Goal: Task Accomplishment & Management: Manage account settings

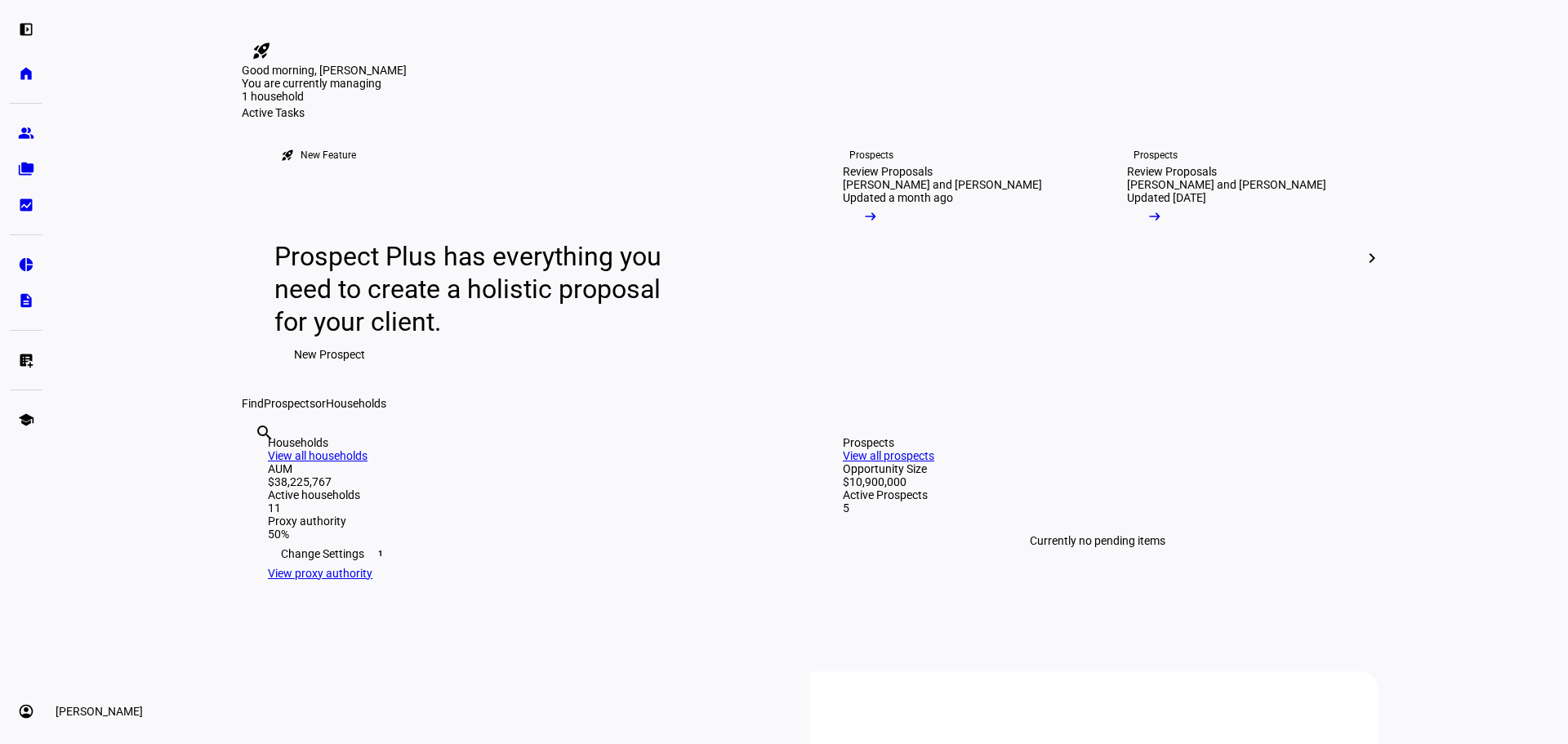
click at [20, 710] on eth-mat-symbol "account_circle" at bounding box center [26, 711] width 16 height 16
click at [76, 702] on span "Sign Out" at bounding box center [54, 700] width 43 height 16
click at [25, 700] on link "account_circle [PERSON_NAME] expand_more" at bounding box center [26, 712] width 32 height 32
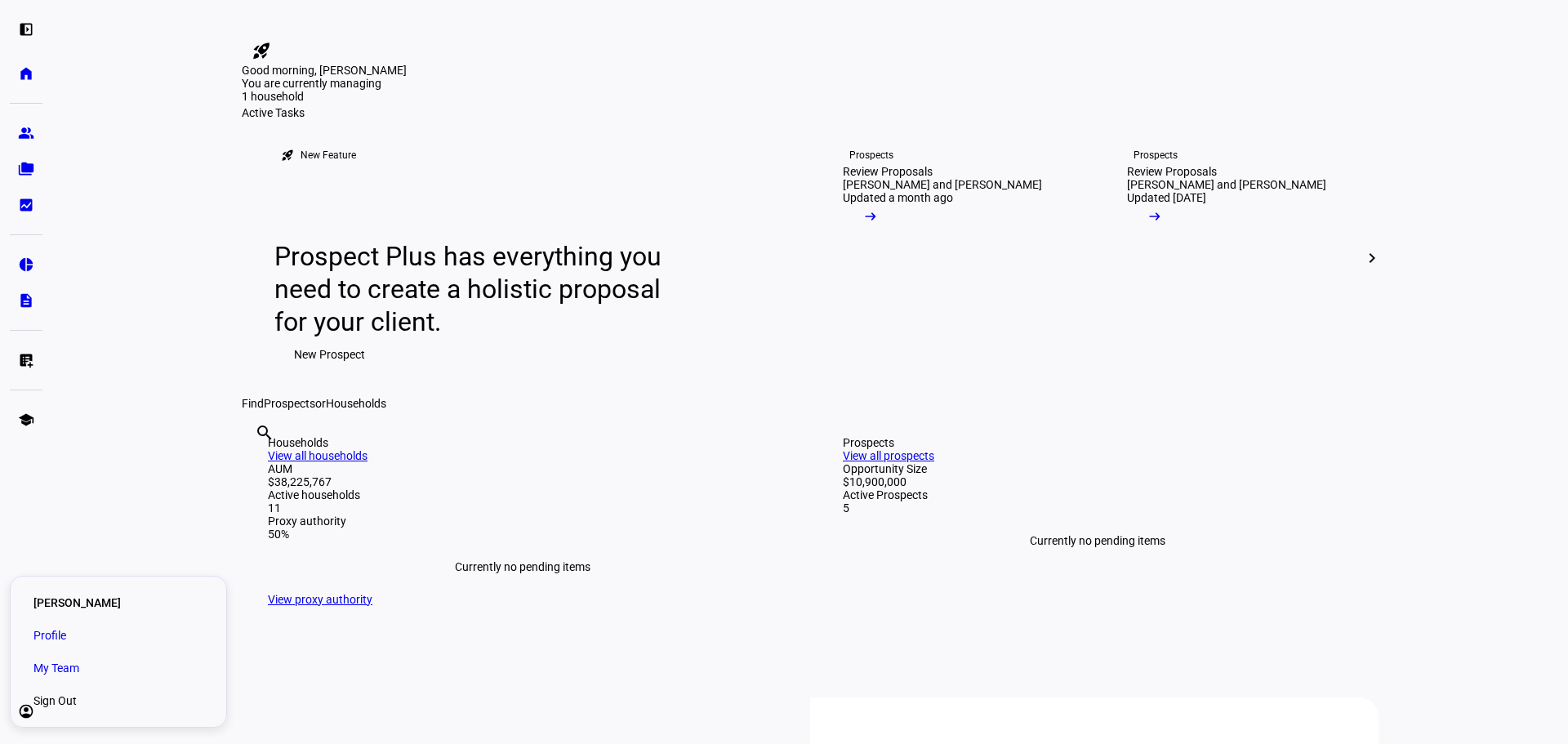
click at [66, 636] on span "Profile" at bounding box center [50, 635] width 32 height 16
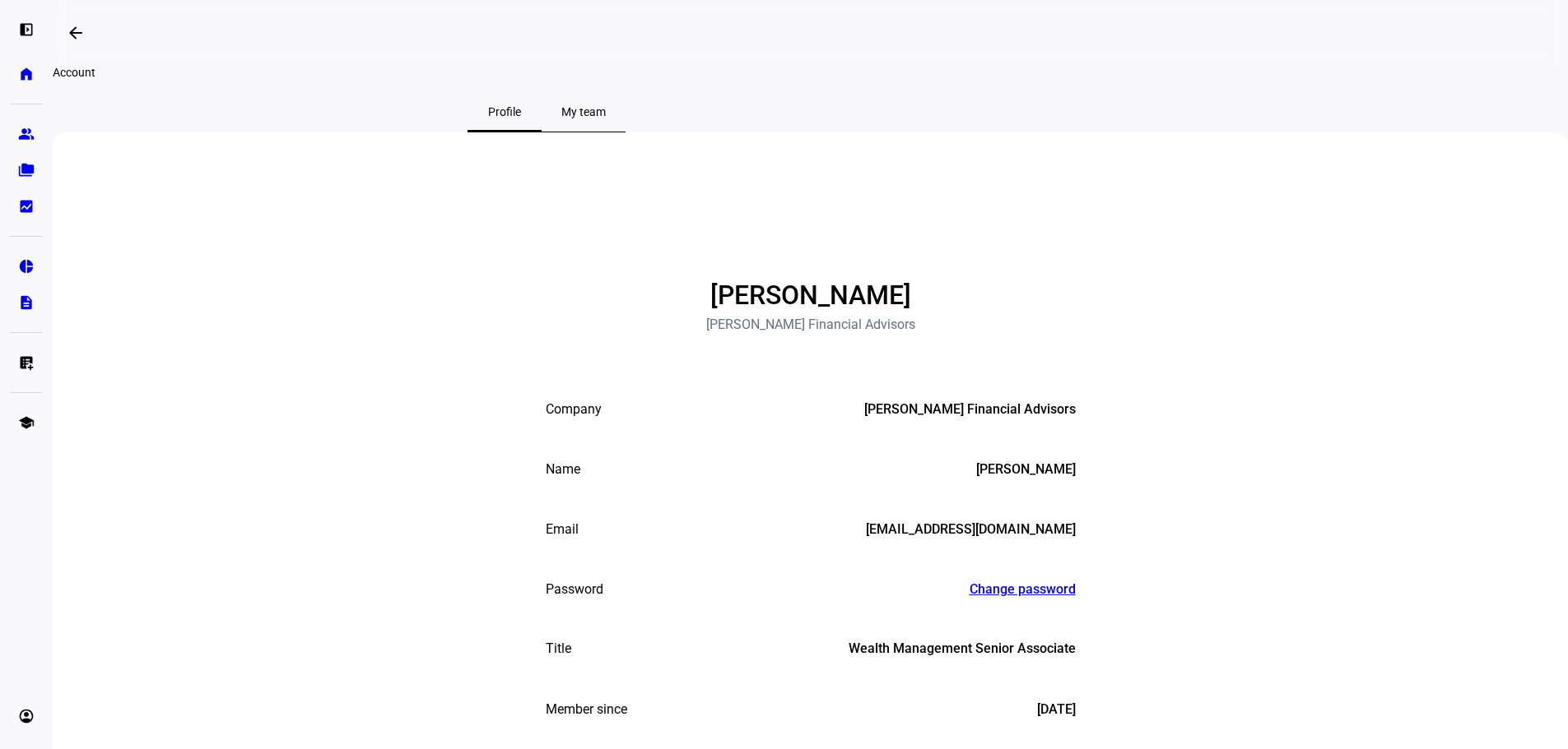
click at [606, 117] on span "My team" at bounding box center [583, 112] width 44 height 12
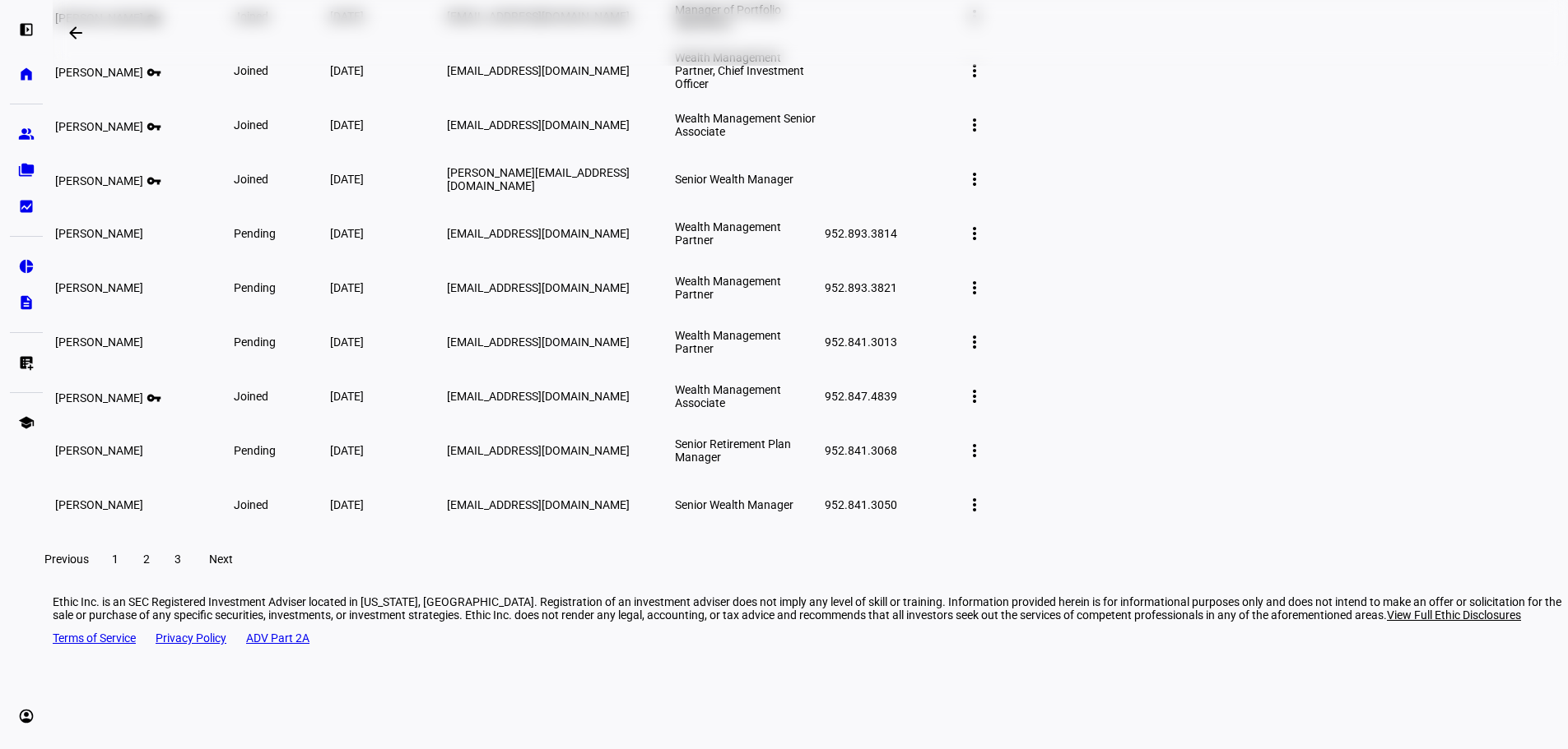
scroll to position [247, 0]
click at [984, 406] on mat-icon "more_vert" at bounding box center [974, 395] width 20 height 20
click at [1277, 541] on span "Edit member details" at bounding box center [1287, 548] width 100 height 13
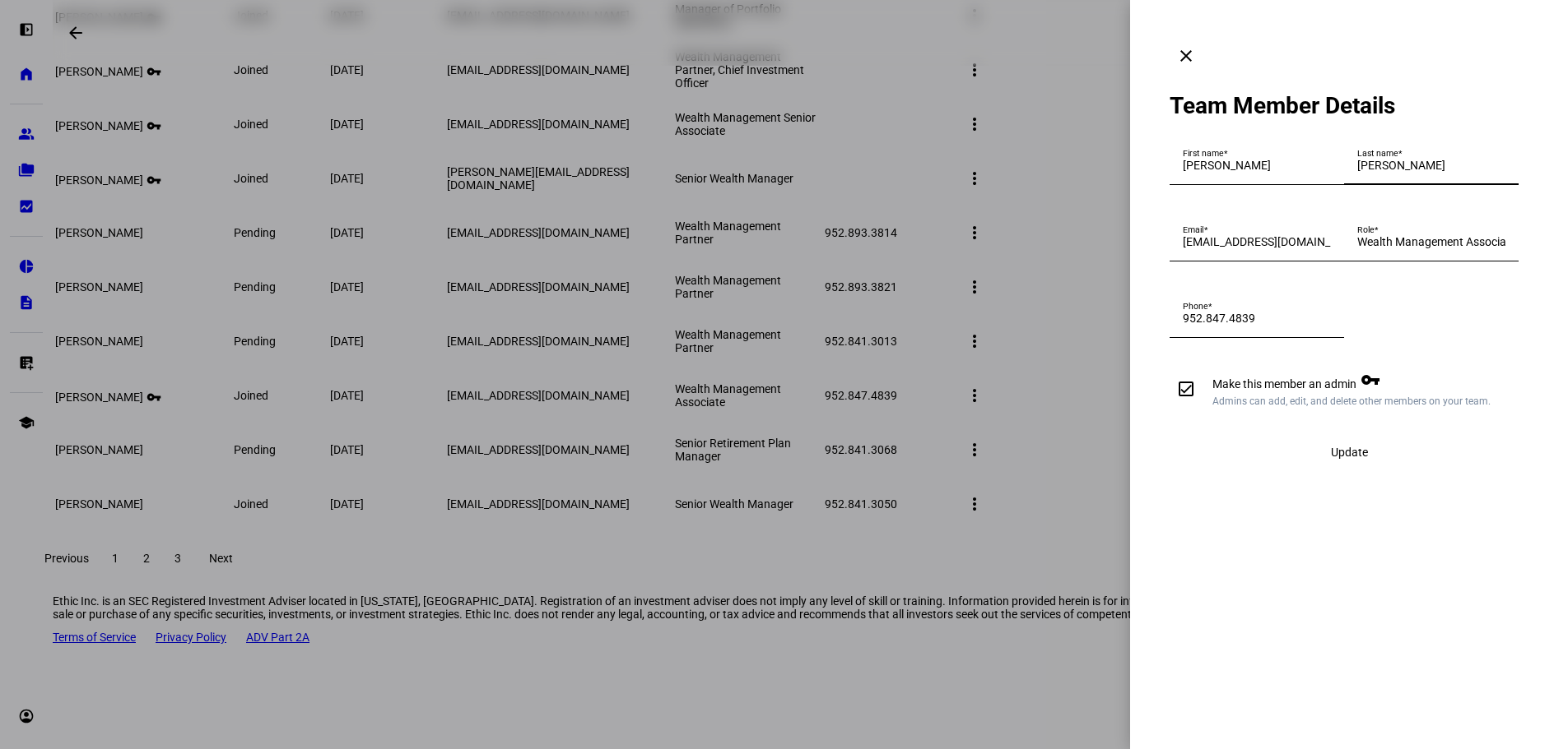
drag, startPoint x: 1210, startPoint y: 215, endPoint x: 1176, endPoint y: 219, distance: 34.2
click at [1344, 185] on div "Last name Esker" at bounding box center [1430, 162] width 174 height 46
type input "Rice"
click at [1217, 248] on input "resker@boulaygroup.com" at bounding box center [1256, 242] width 148 height 13
type input "rrice@boulaygroup.com"
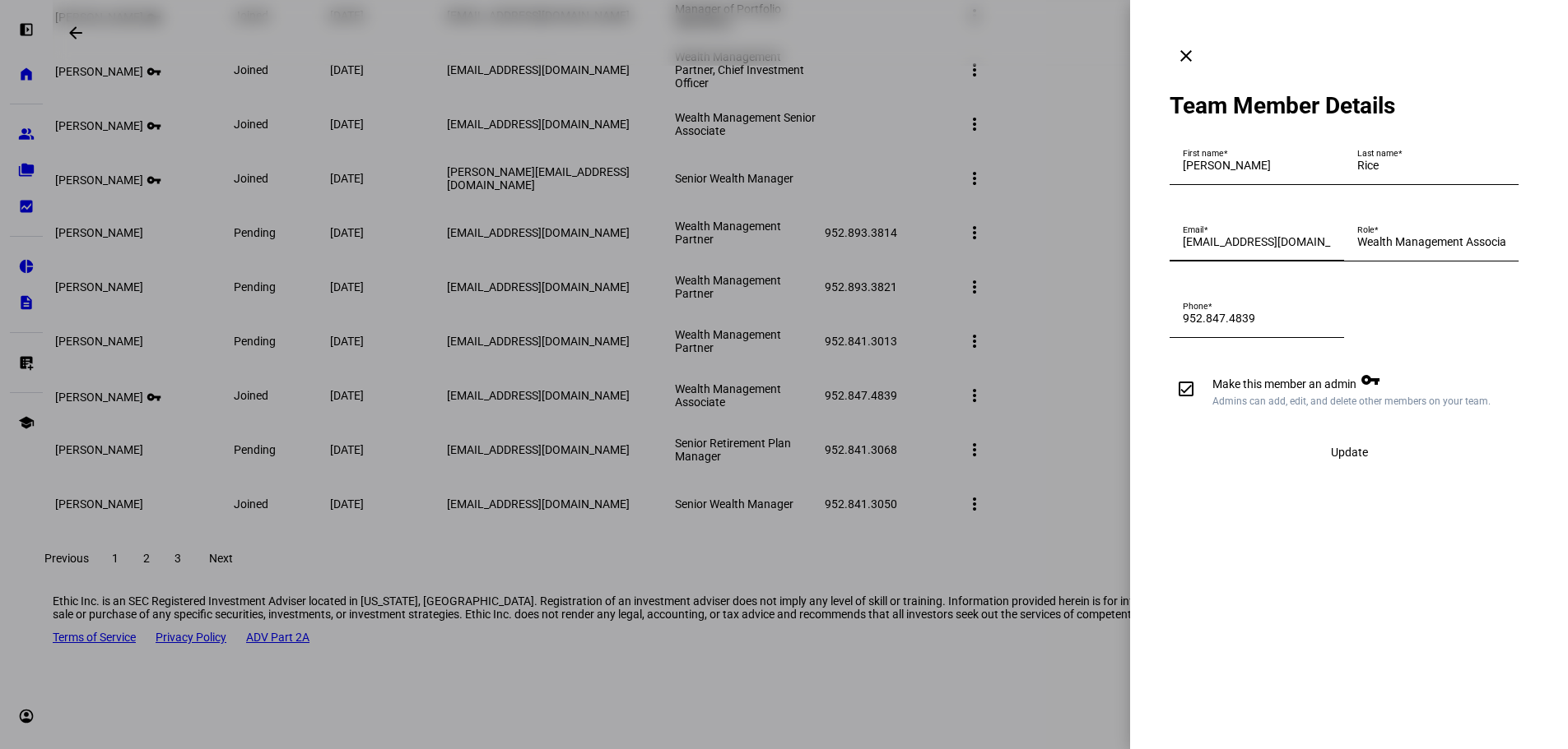
click at [1354, 459] on span "Update" at bounding box center [1349, 453] width 37 height 13
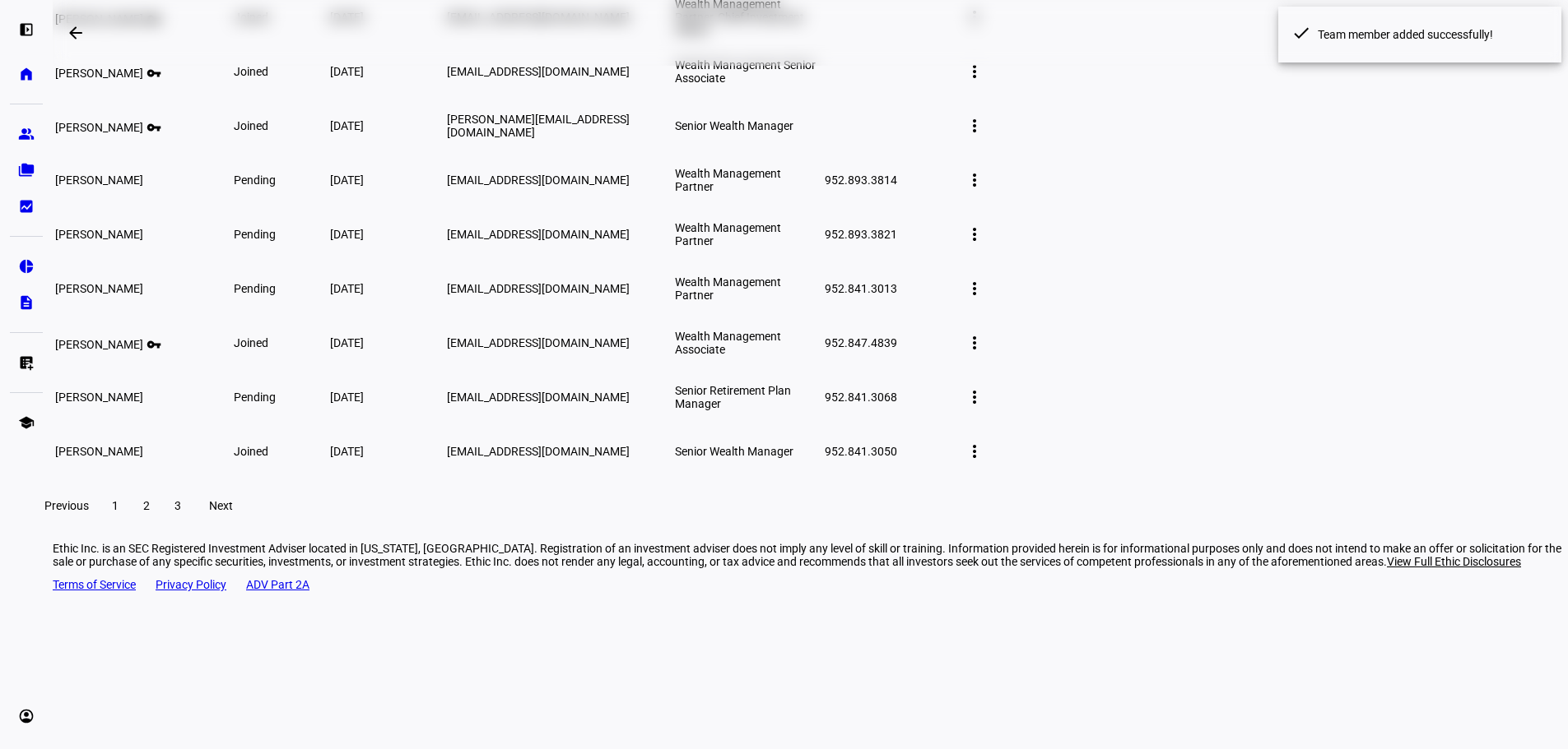
scroll to position [329, 0]
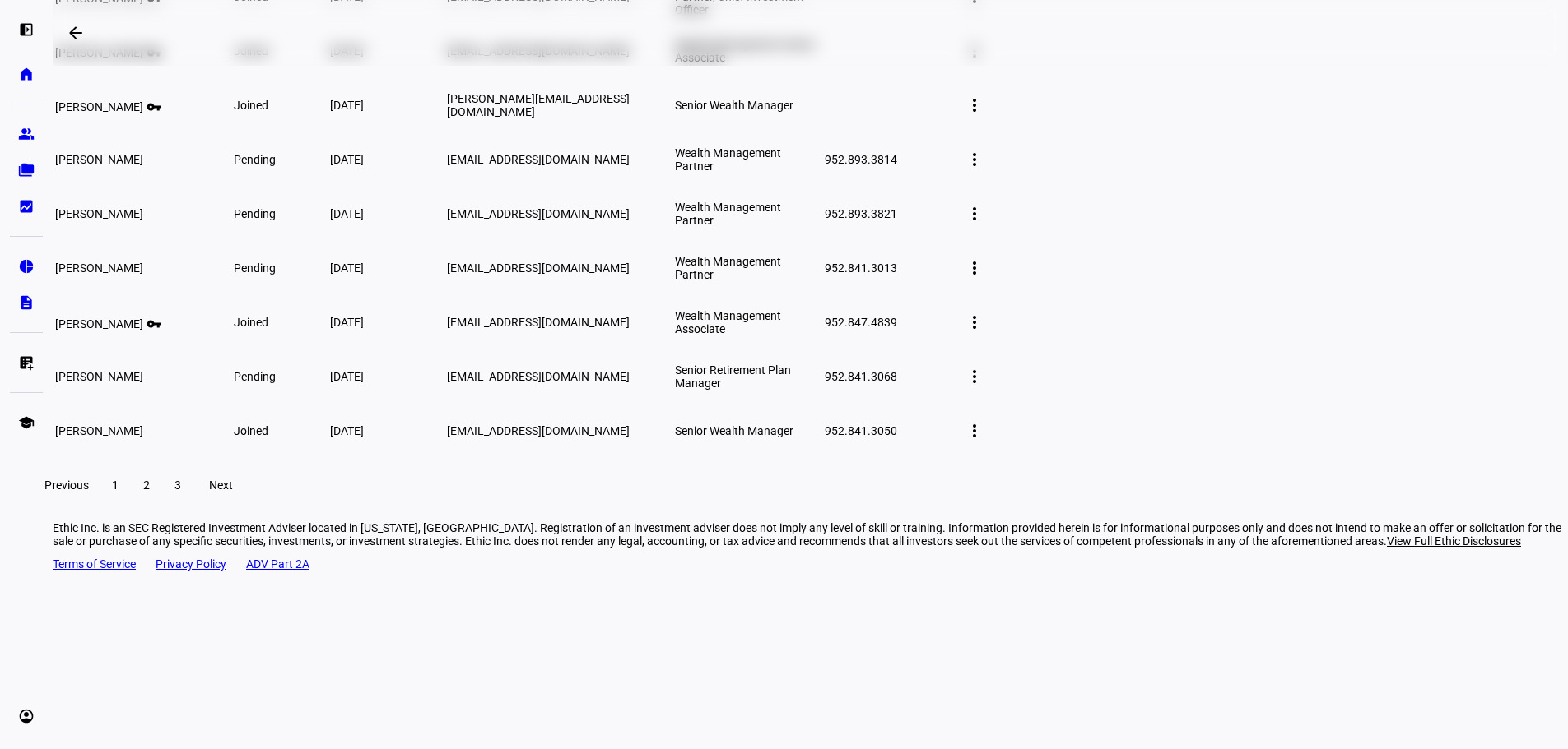
click at [162, 505] on span at bounding box center [146, 485] width 30 height 39
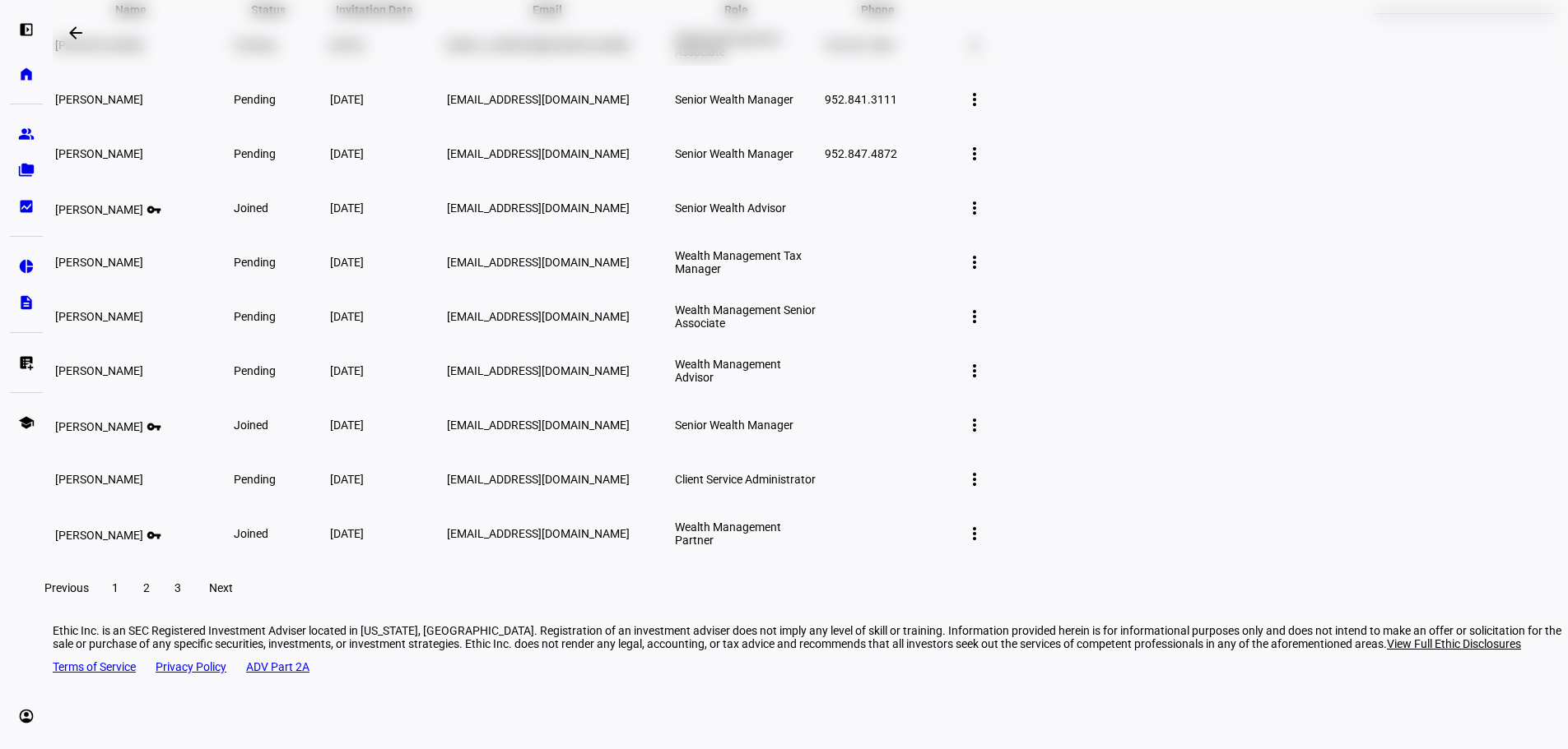
scroll to position [247, 0]
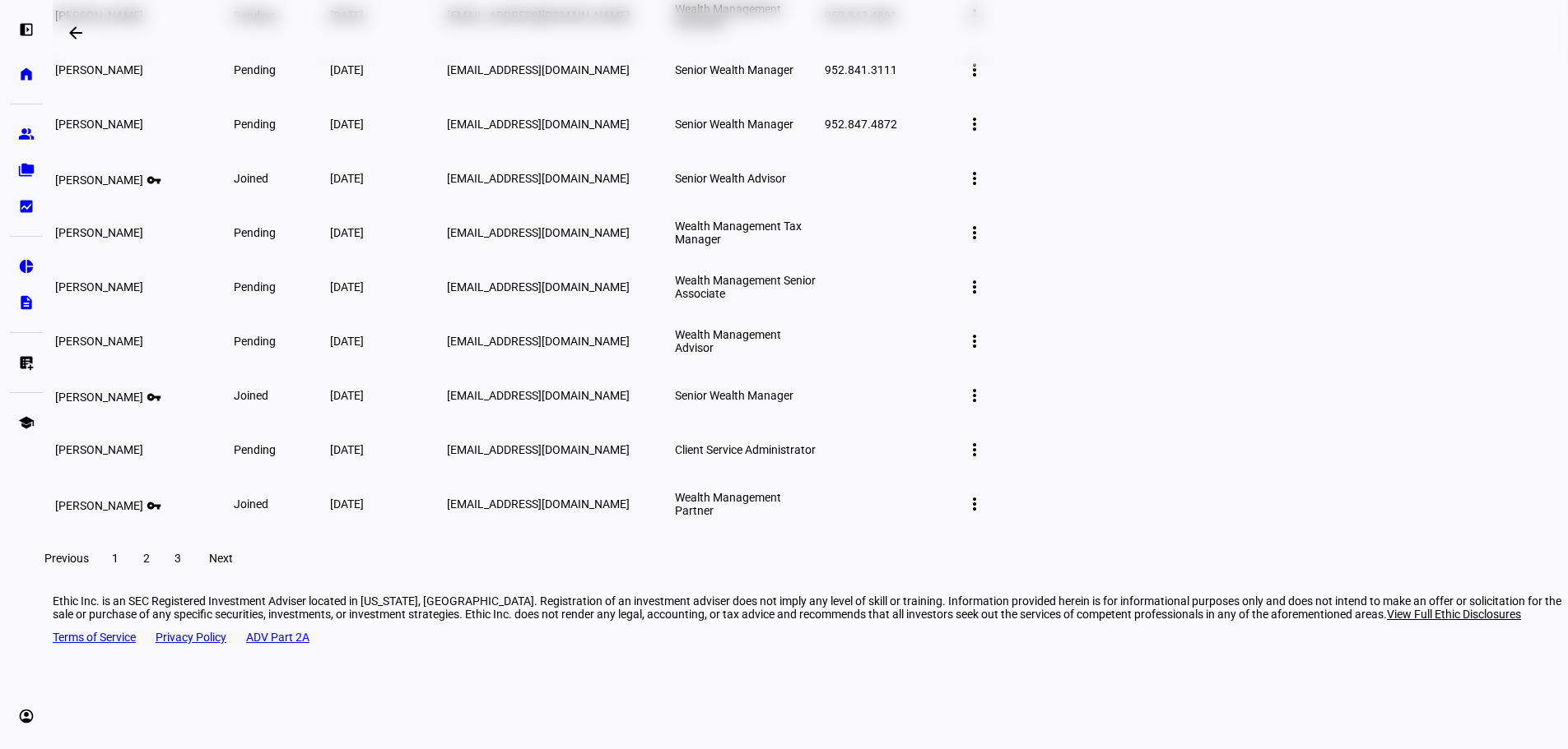
drag, startPoint x: 490, startPoint y: 637, endPoint x: 481, endPoint y: 633, distance: 9.8
click at [192, 578] on span at bounding box center [177, 558] width 30 height 39
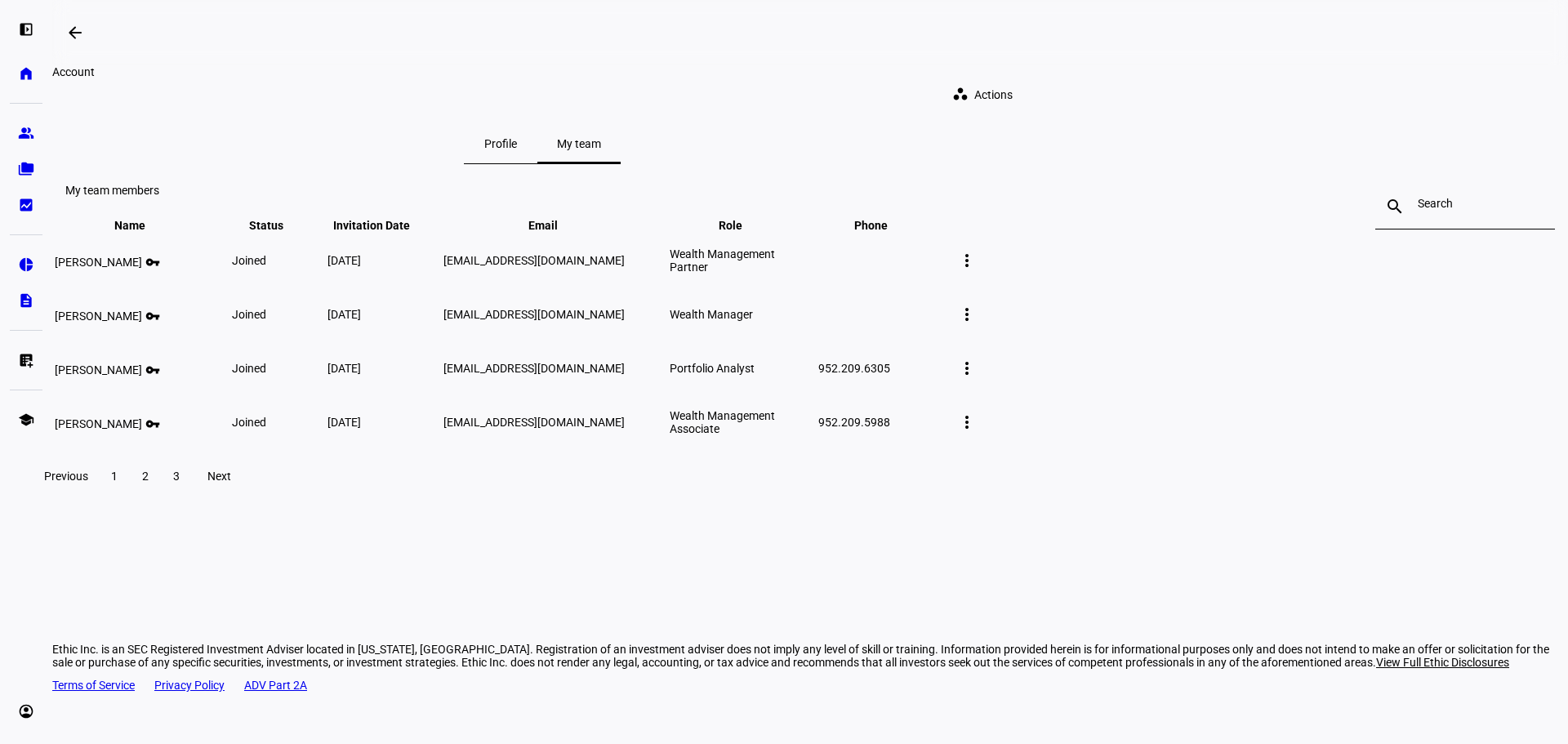
click at [977, 270] on mat-icon "more_vert" at bounding box center [967, 261] width 20 height 20
click at [1280, 414] on span "Delete member" at bounding box center [1284, 420] width 99 height 13
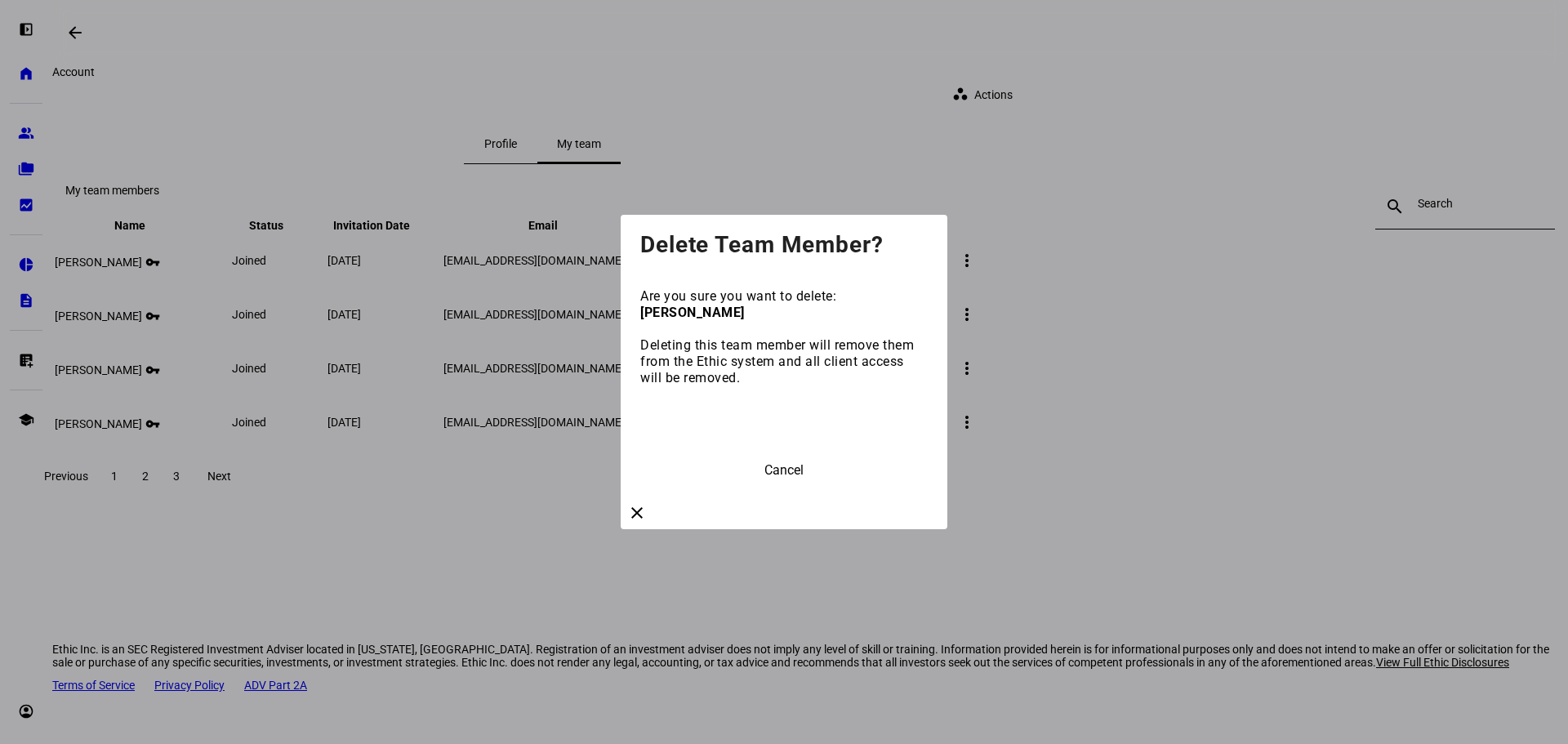
click at [827, 436] on span "Delete Team Member" at bounding box center [785, 429] width 130 height 15
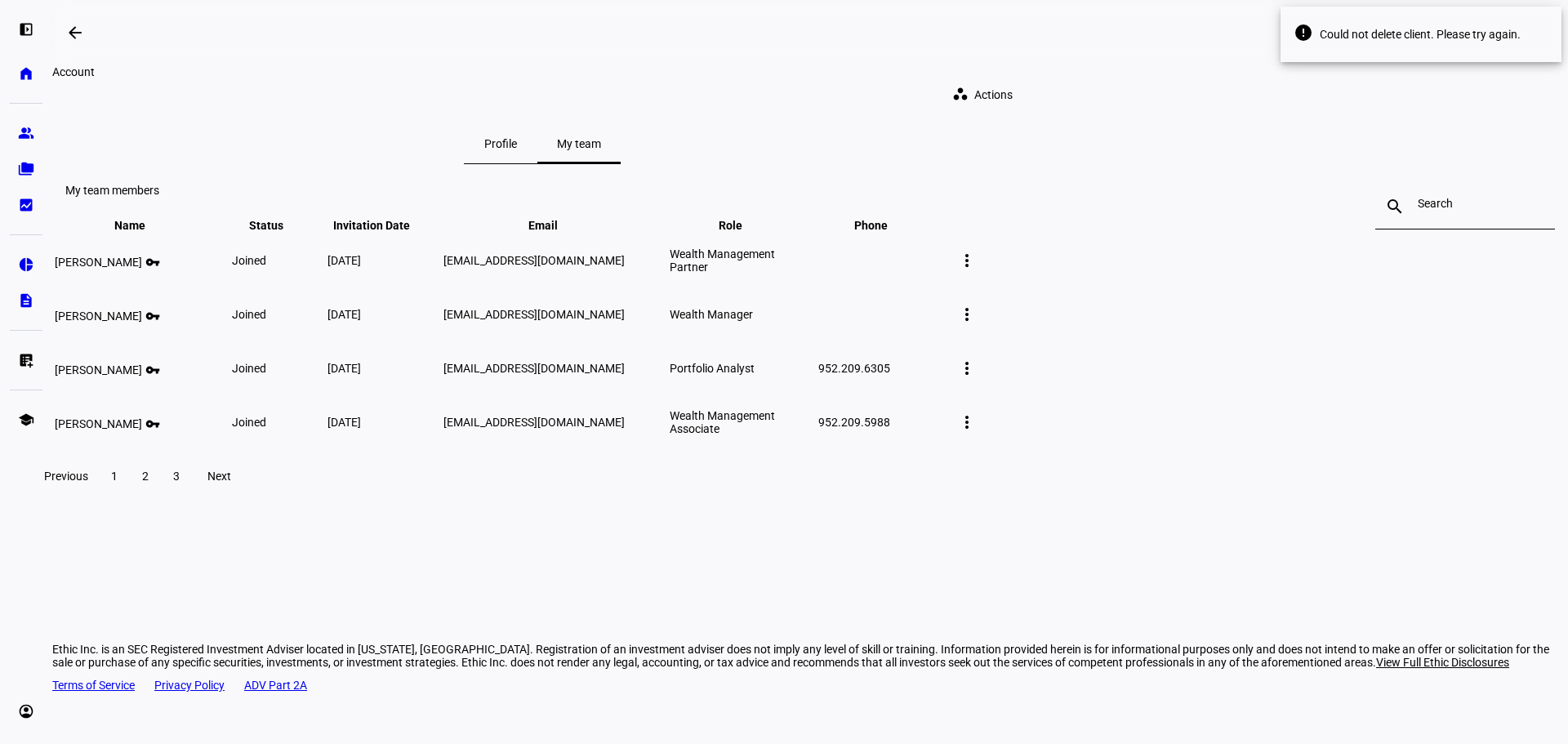
click at [977, 270] on mat-icon "more_vert" at bounding box center [967, 261] width 20 height 20
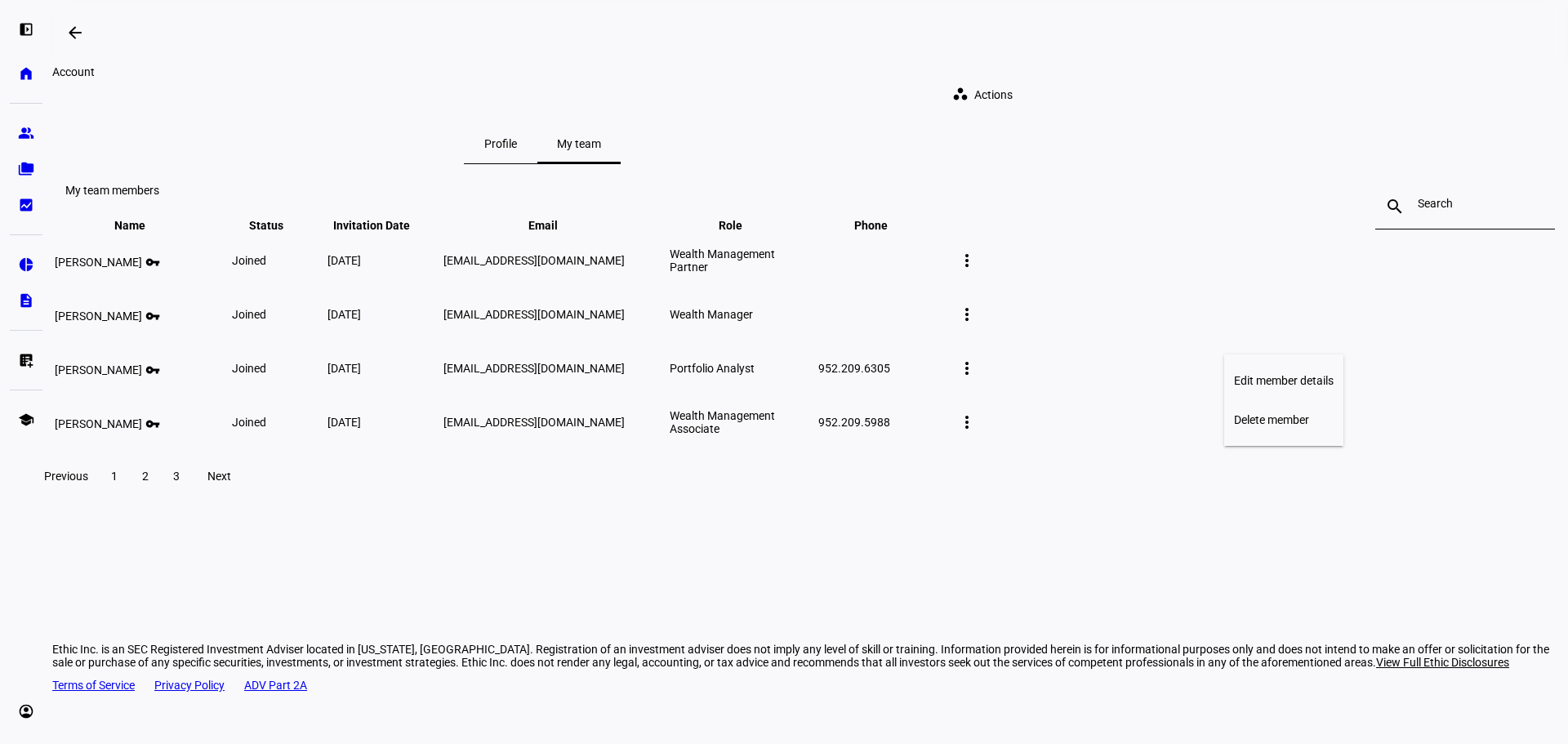
click at [1264, 374] on span "Edit member details" at bounding box center [1284, 381] width 99 height 13
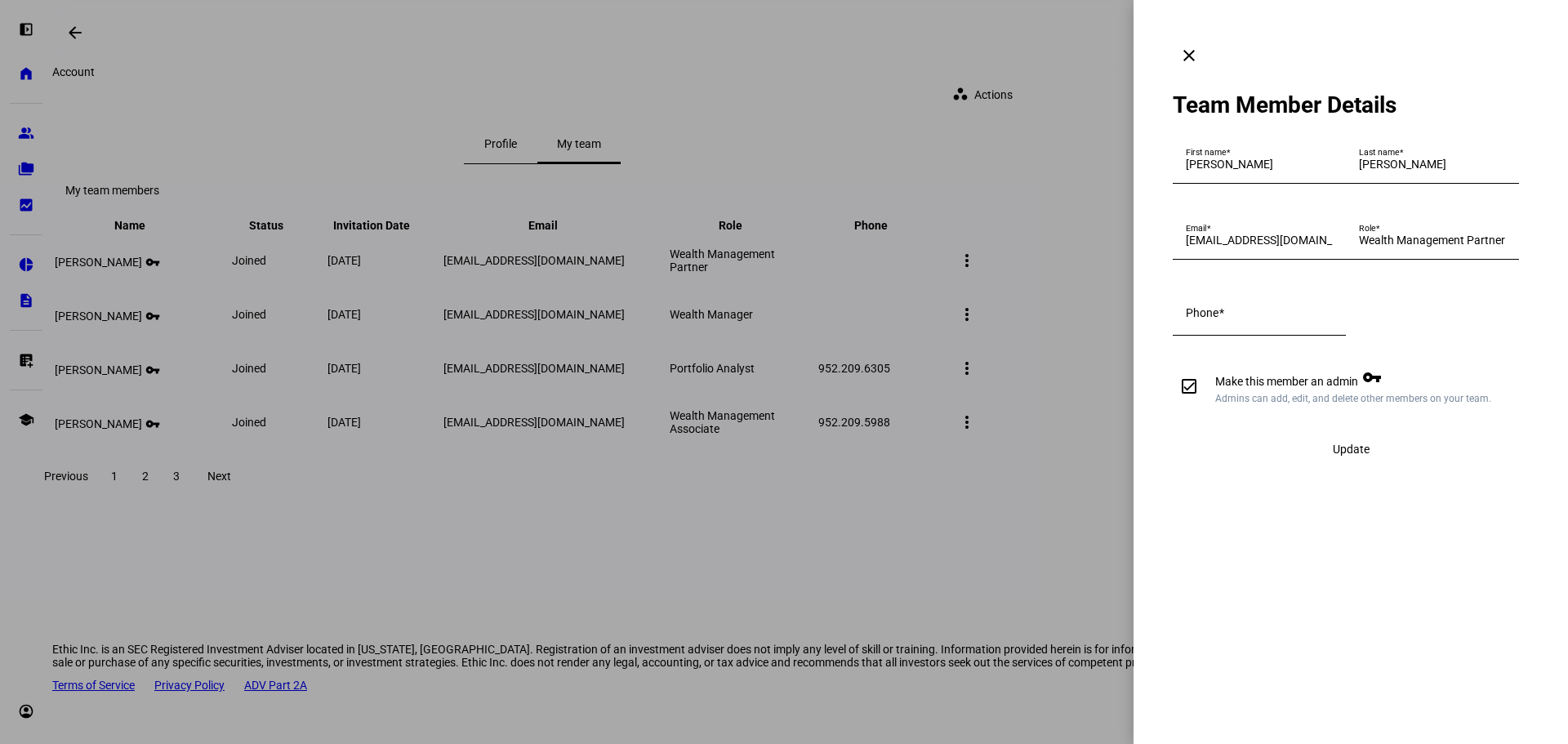
click at [1189, 403] on input "Make this member an admin vpn_key Admins can add, edit, and delete other member…" at bounding box center [1189, 386] width 32 height 32
checkbox input "false"
click at [1334, 466] on div "Update" at bounding box center [1350, 449] width 356 height 32
click at [1224, 319] on span at bounding box center [1221, 313] width 6 height 13
click at [1229, 323] on input "Phone" at bounding box center [1260, 316] width 147 height 13
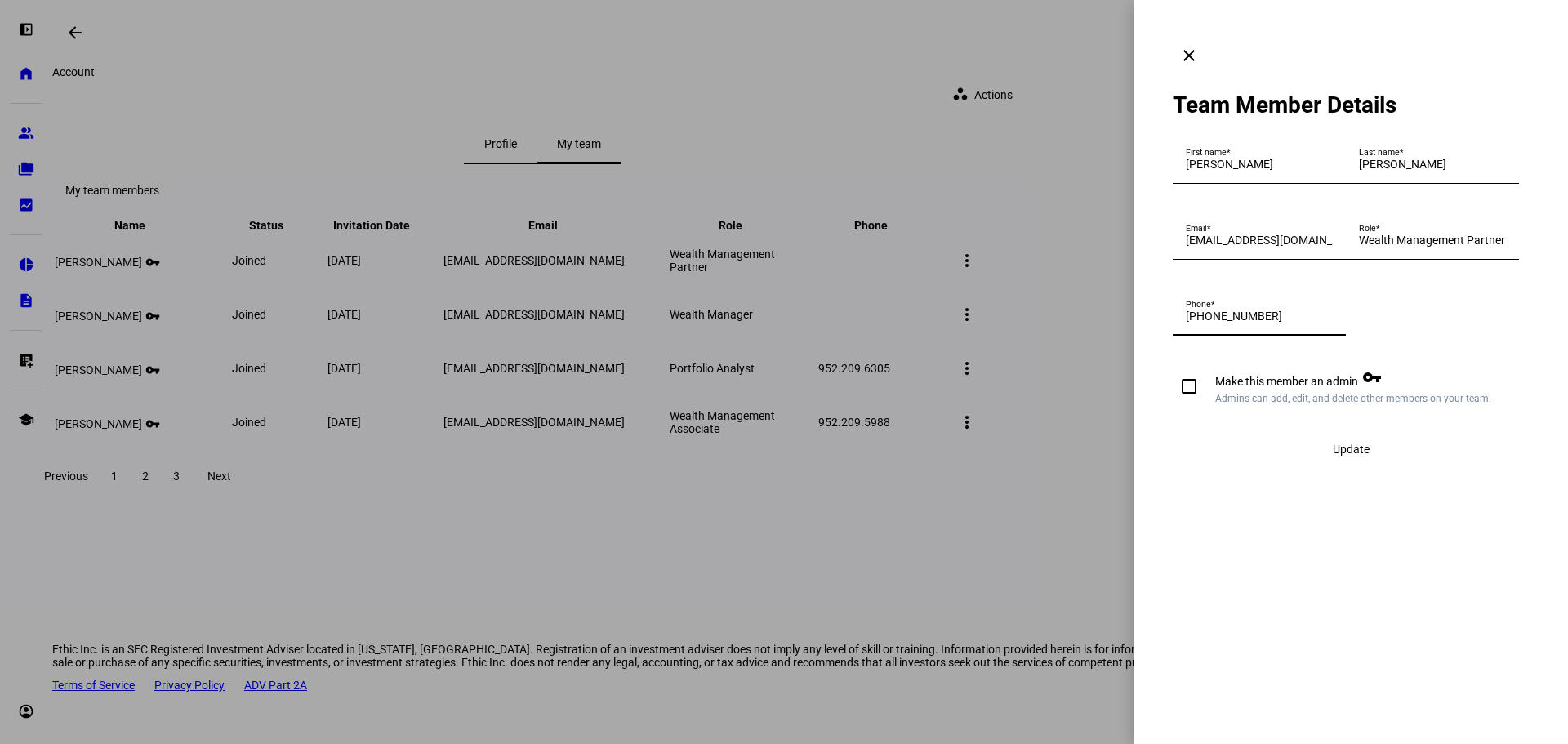
type input "952-841-2982"
click at [1335, 456] on span "Update" at bounding box center [1351, 450] width 36 height 13
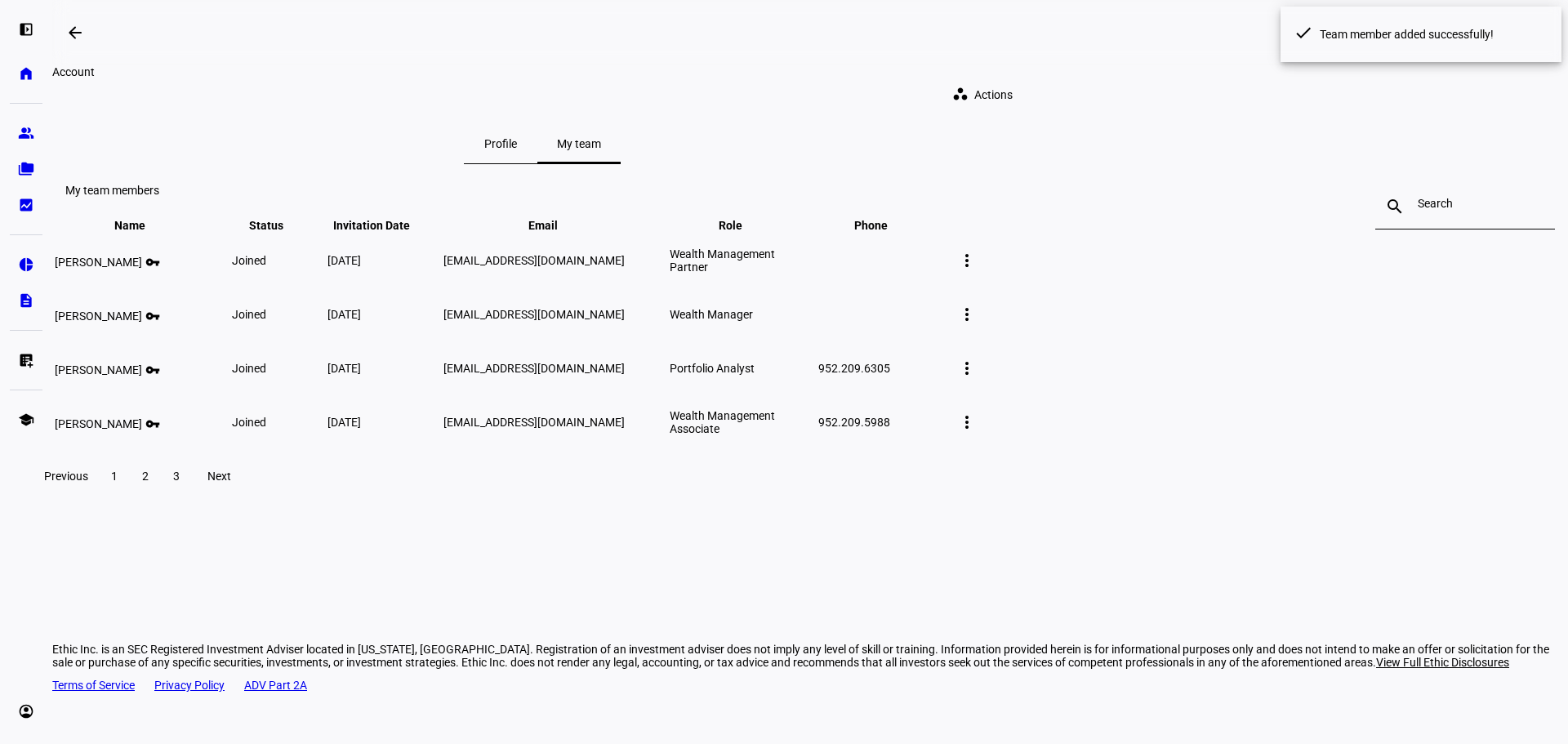
click at [977, 270] on mat-icon "more_vert" at bounding box center [967, 261] width 20 height 20
click at [1269, 414] on span "Delete member" at bounding box center [1284, 420] width 99 height 13
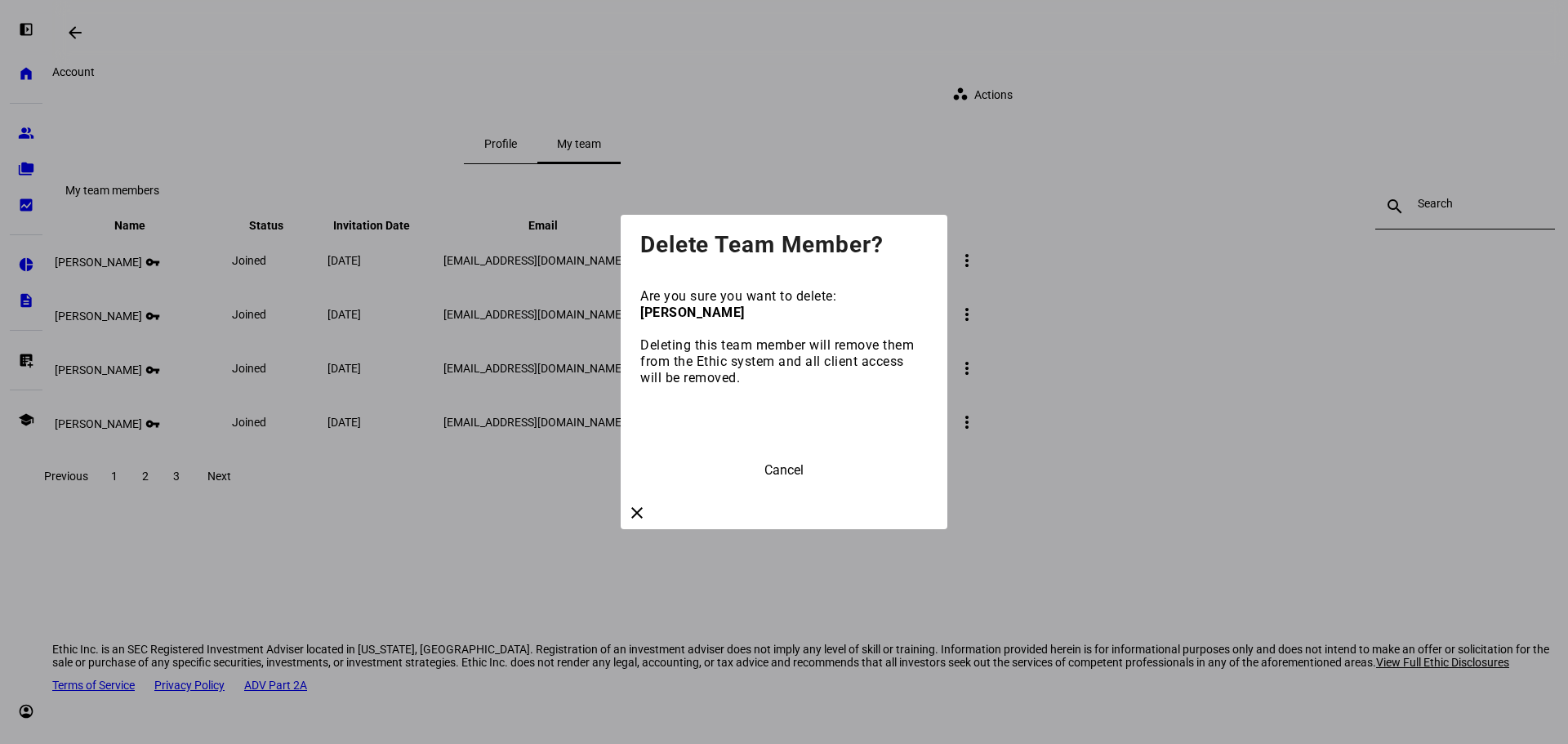
click at [794, 436] on span "Delete Team Member" at bounding box center [785, 429] width 130 height 15
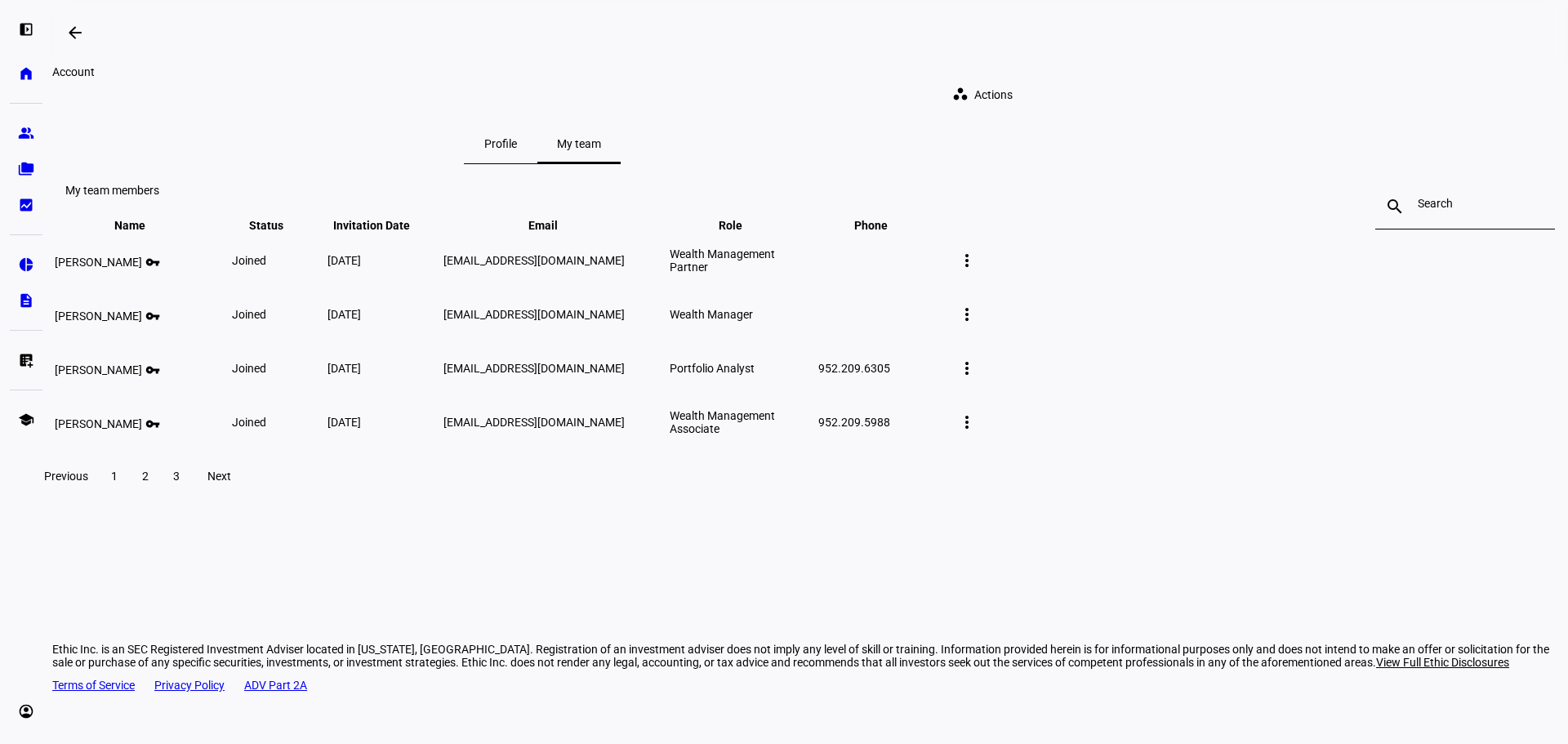
click at [977, 433] on mat-icon "more_vert" at bounding box center [967, 422] width 20 height 20
click at [1274, 575] on span "Delete member" at bounding box center [1284, 581] width 99 height 13
click at [1225, 502] on div "My team members search close Name keyboard_arrow_down keyboard_arrow_up Status …" at bounding box center [811, 333] width 1516 height 338
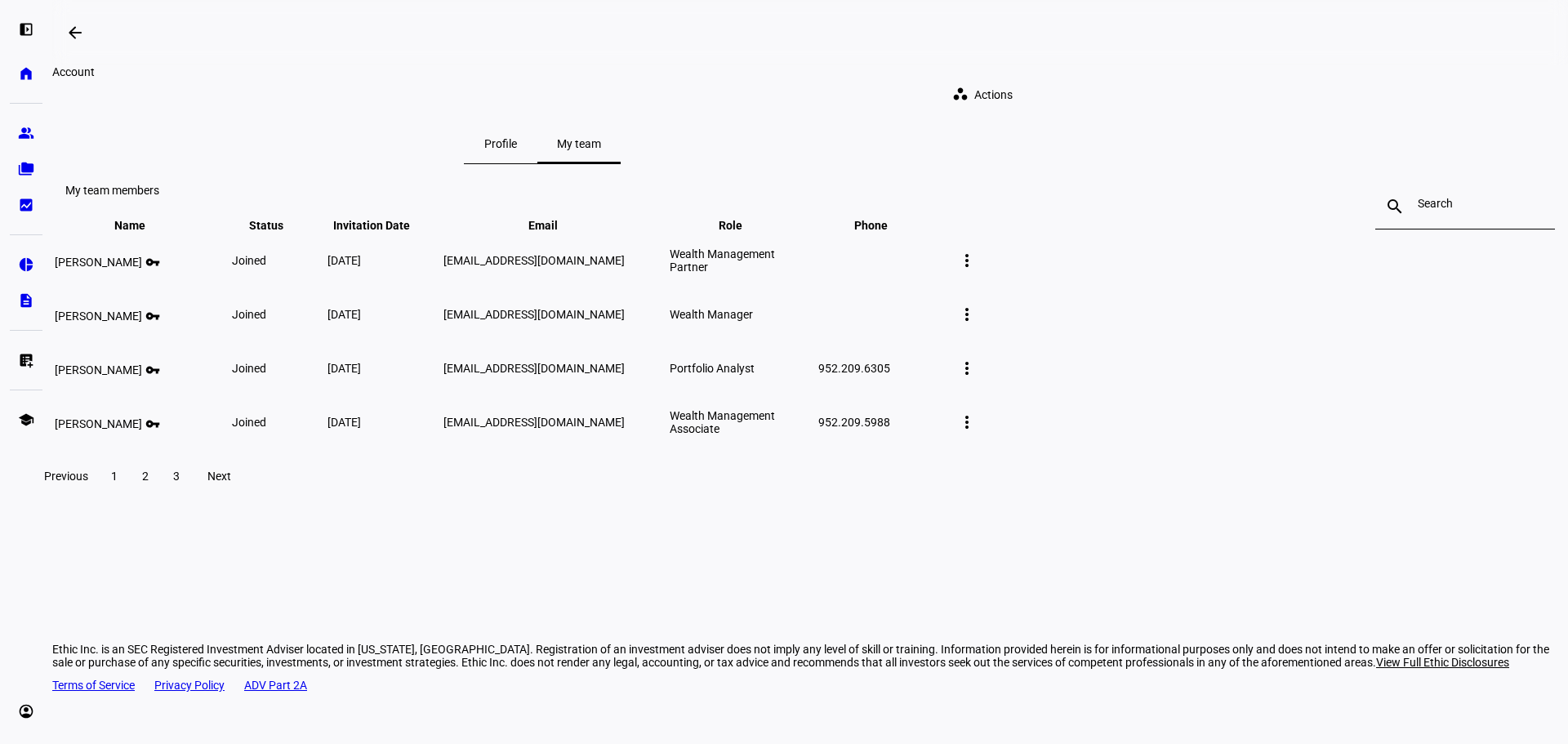
click at [977, 433] on mat-icon "more_vert" at bounding box center [967, 422] width 20 height 20
click at [1251, 574] on span "Delete member" at bounding box center [1284, 581] width 99 height 13
click at [15, 41] on div "left_panel_open" at bounding box center [26, 30] width 32 height 32
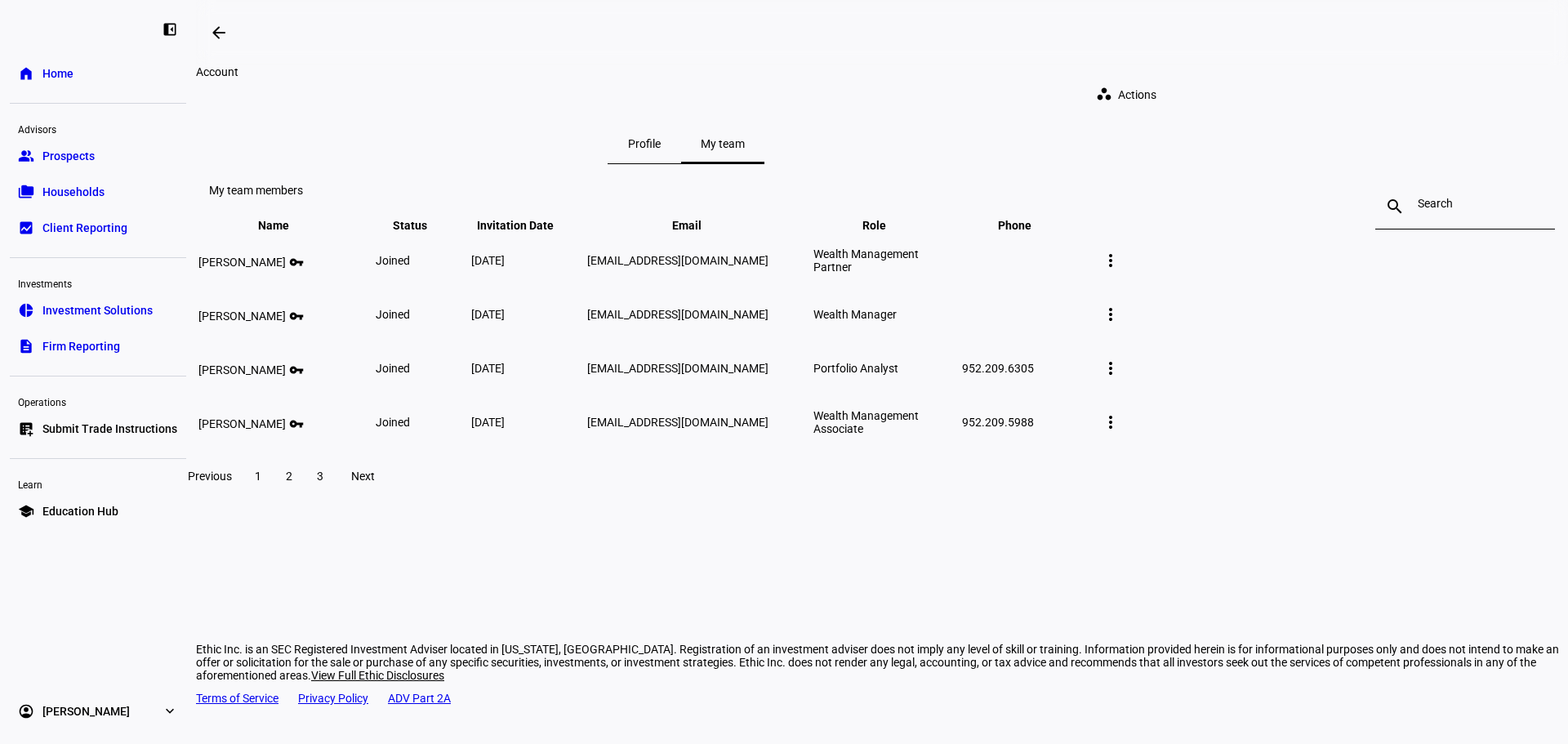
click at [66, 67] on span "Home" at bounding box center [57, 73] width 32 height 16
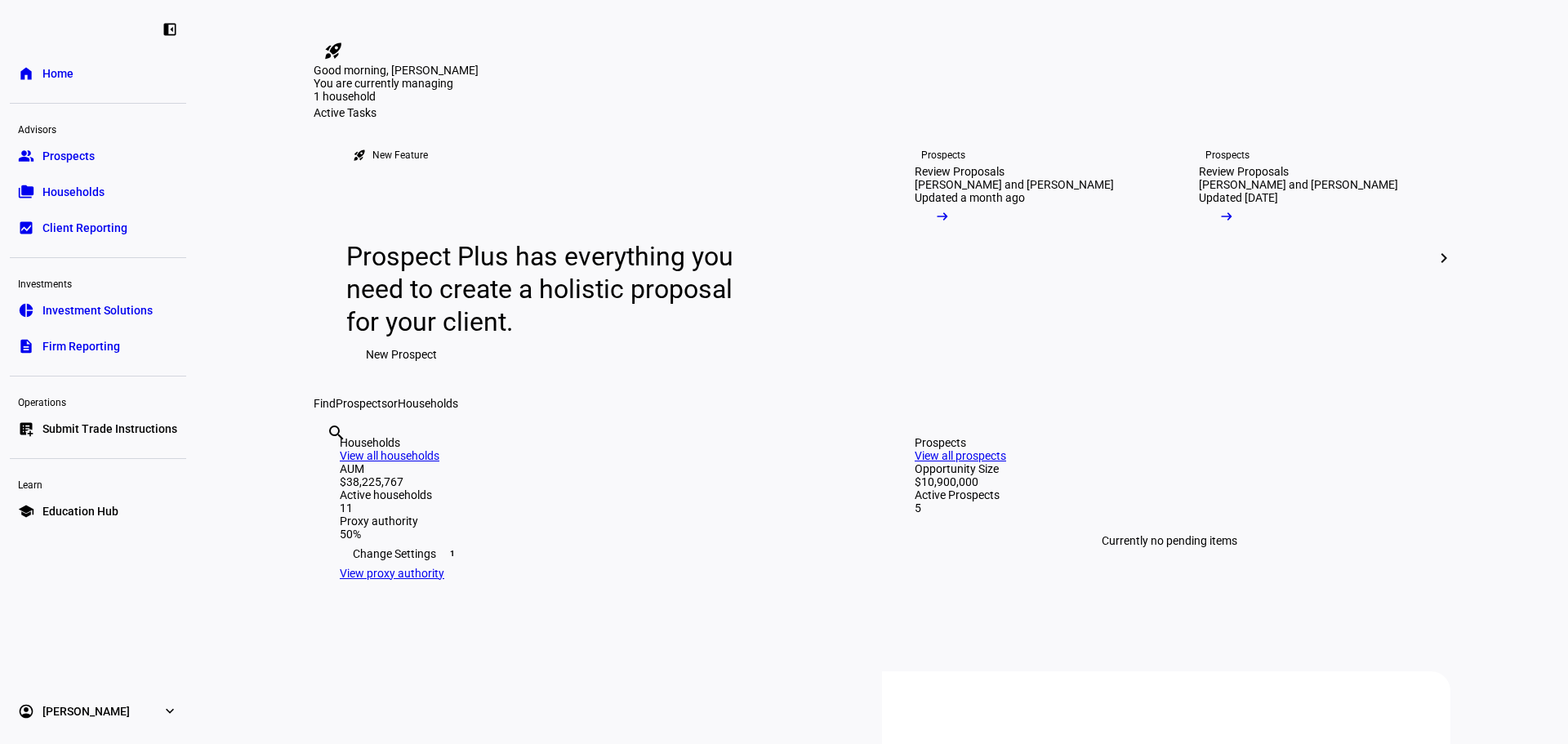
click at [133, 723] on link "account_circle Michael Johnson expand_more" at bounding box center [97, 712] width 177 height 32
click at [77, 639] on link "Profile" at bounding box center [59, 636] width 59 height 32
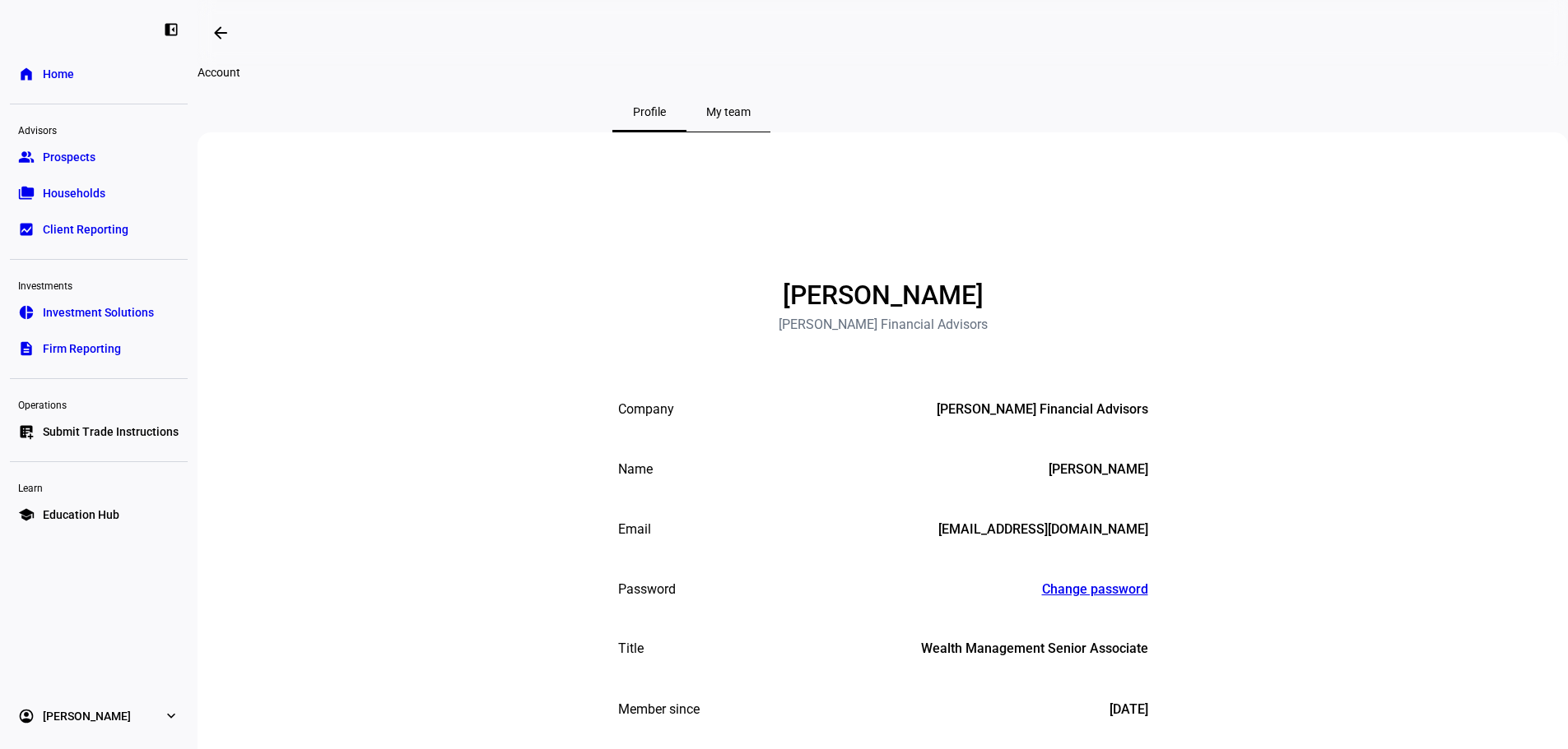
click at [771, 113] on div "My team" at bounding box center [727, 112] width 84 height 39
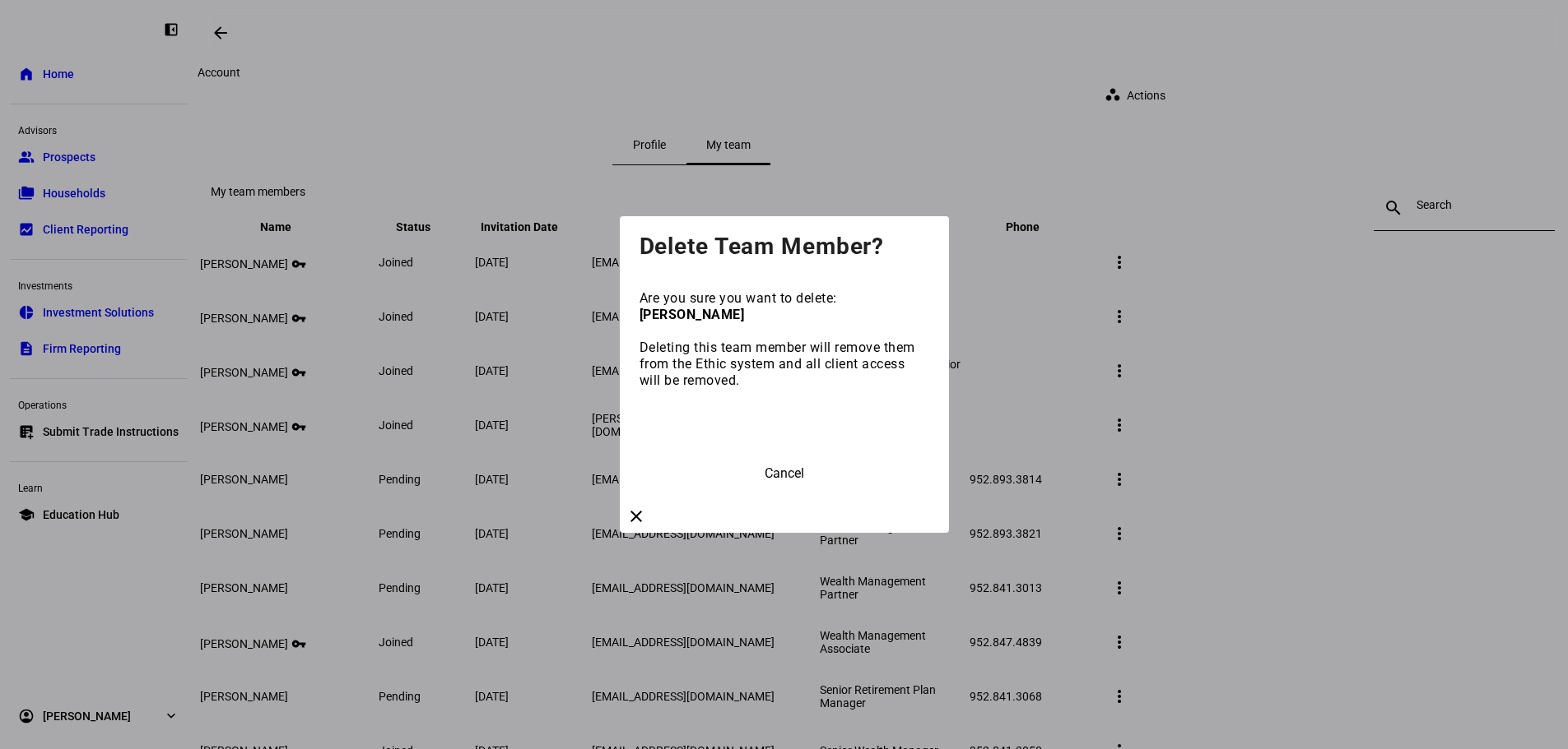
click at [855, 446] on span at bounding box center [784, 432] width 290 height 39
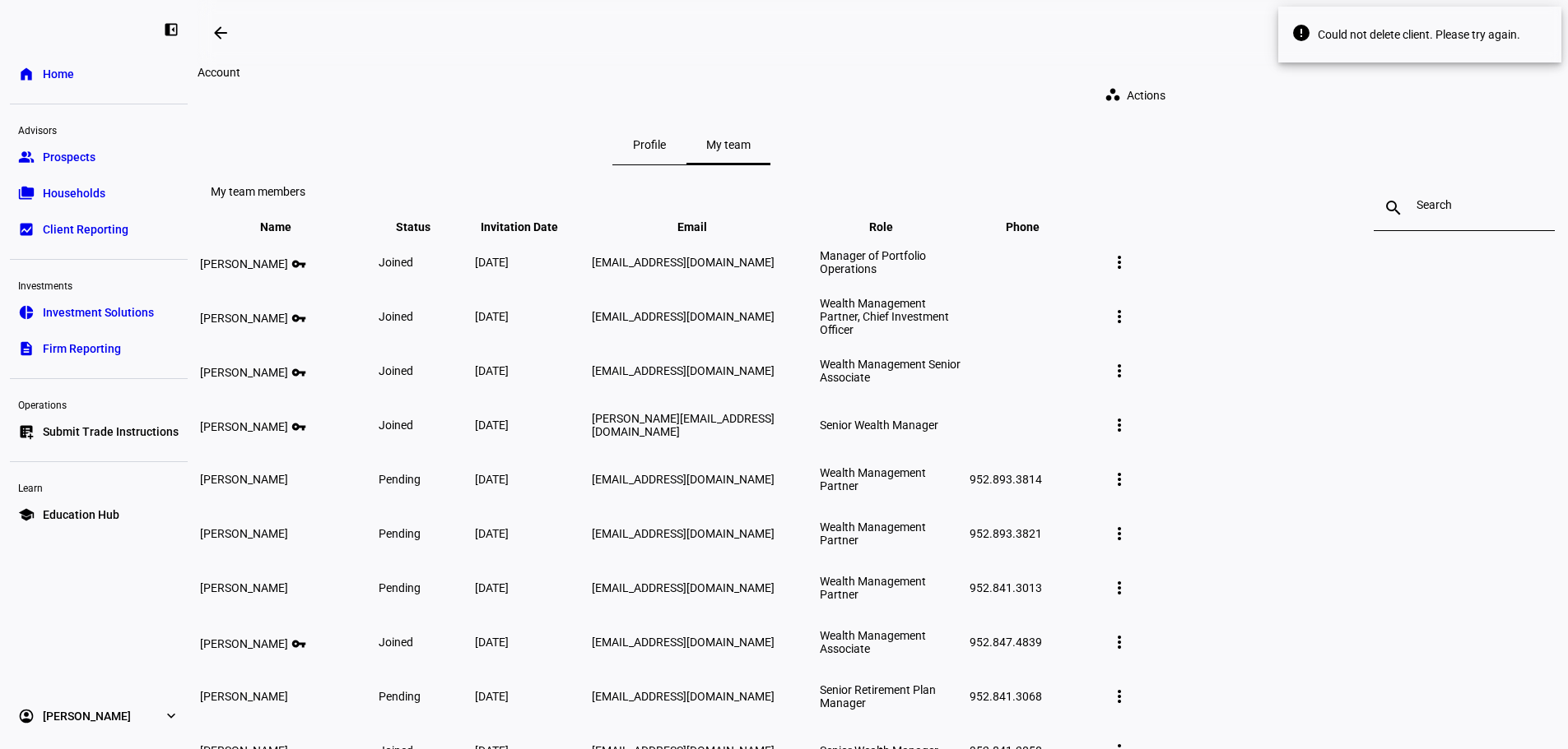
click at [60, 68] on span "Home" at bounding box center [58, 73] width 32 height 16
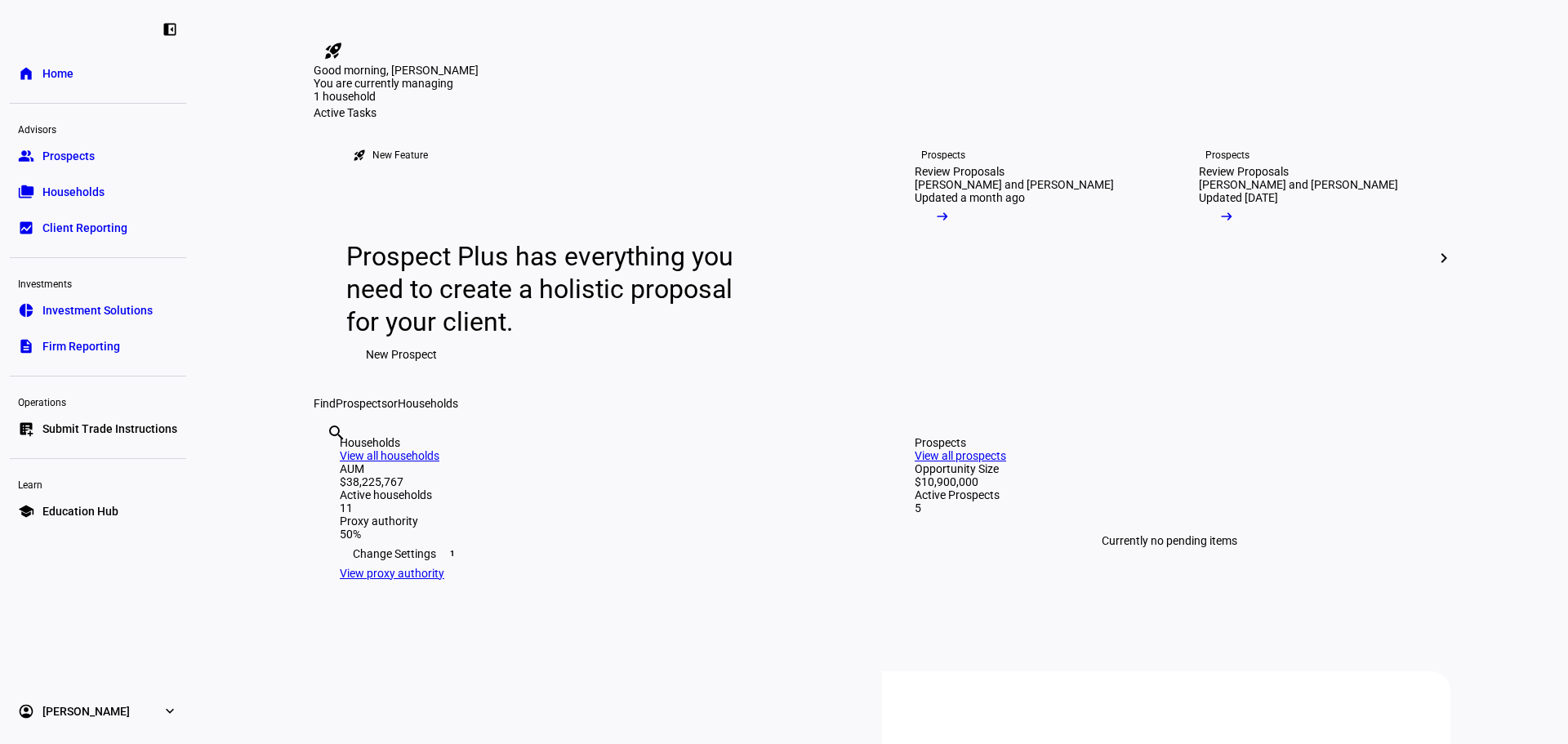
click at [76, 81] on link "home Home" at bounding box center [97, 74] width 177 height 32
